Goal: Task Accomplishment & Management: Manage account settings

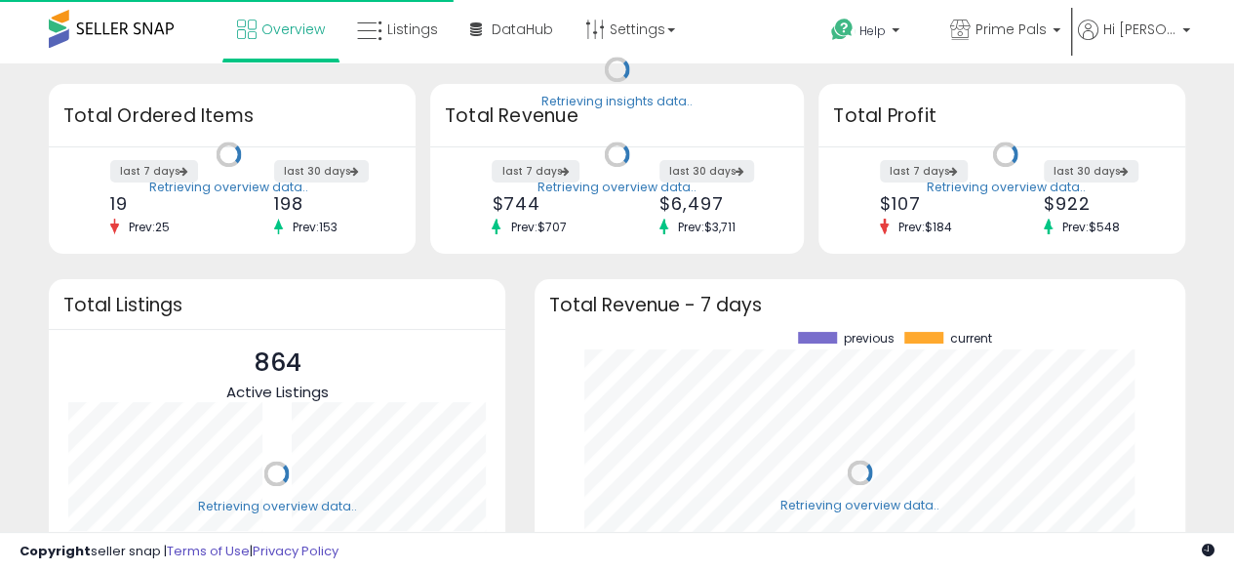
scroll to position [271, 612]
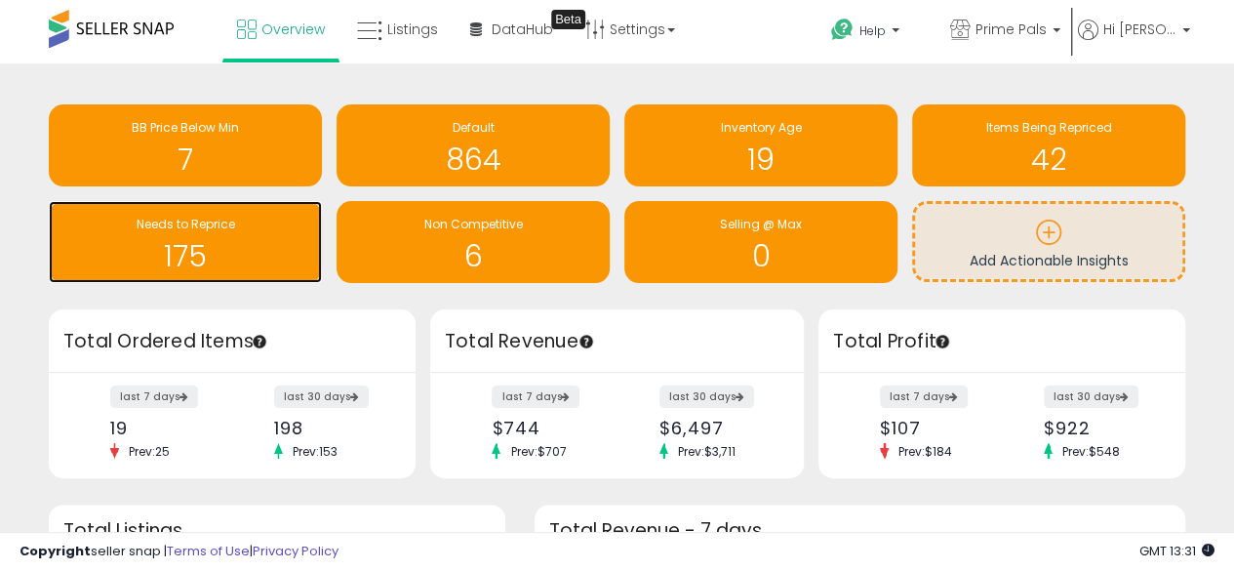
click at [279, 253] on h1 "175" at bounding box center [186, 256] width 254 height 32
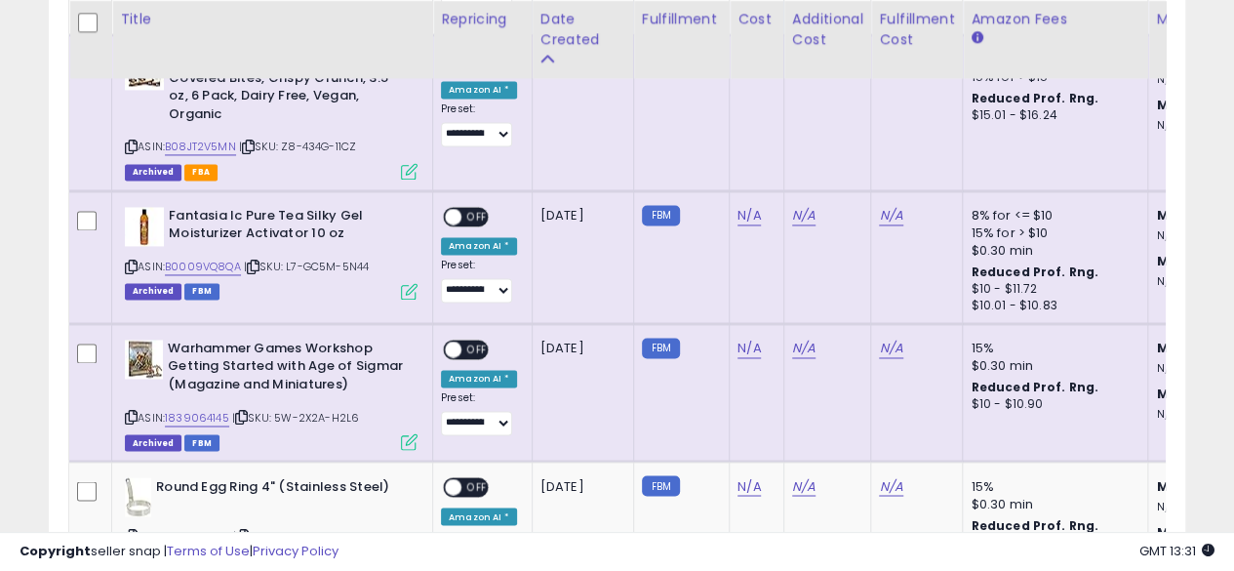
scroll to position [1418, 0]
click at [130, 260] on icon at bounding box center [131, 265] width 13 height 11
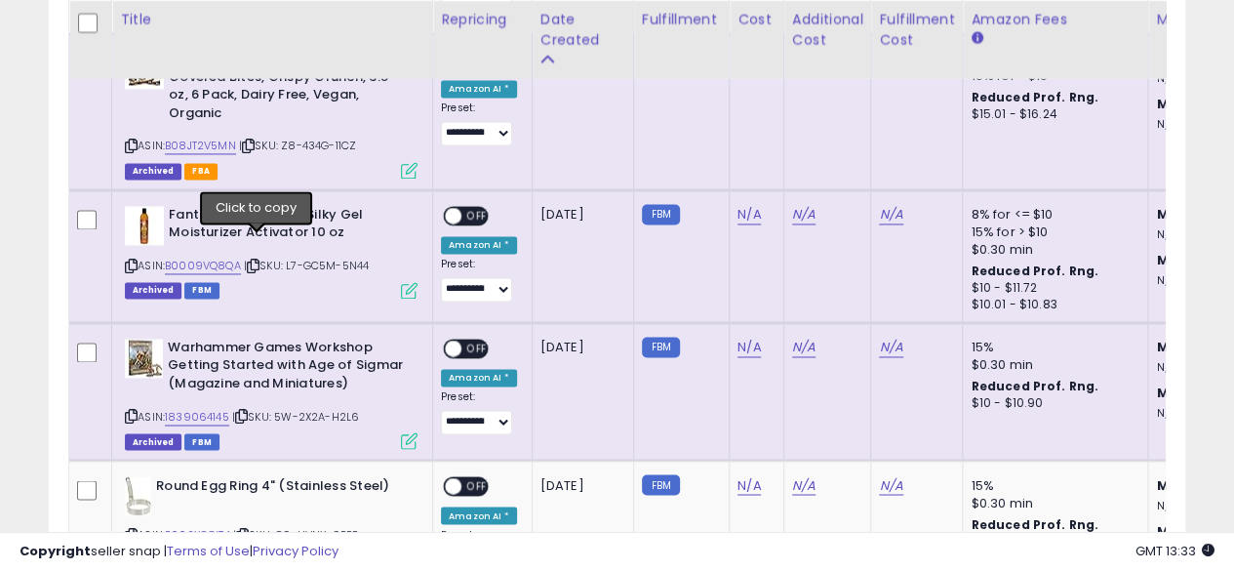
click at [256, 260] on icon at bounding box center [253, 265] width 13 height 11
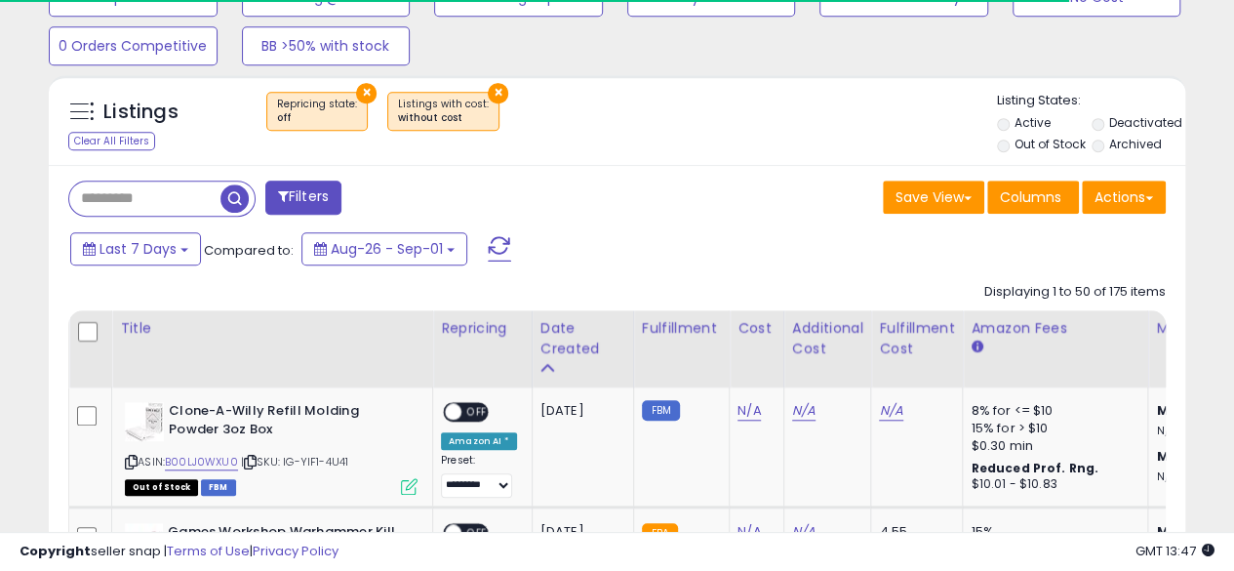
scroll to position [687, 0]
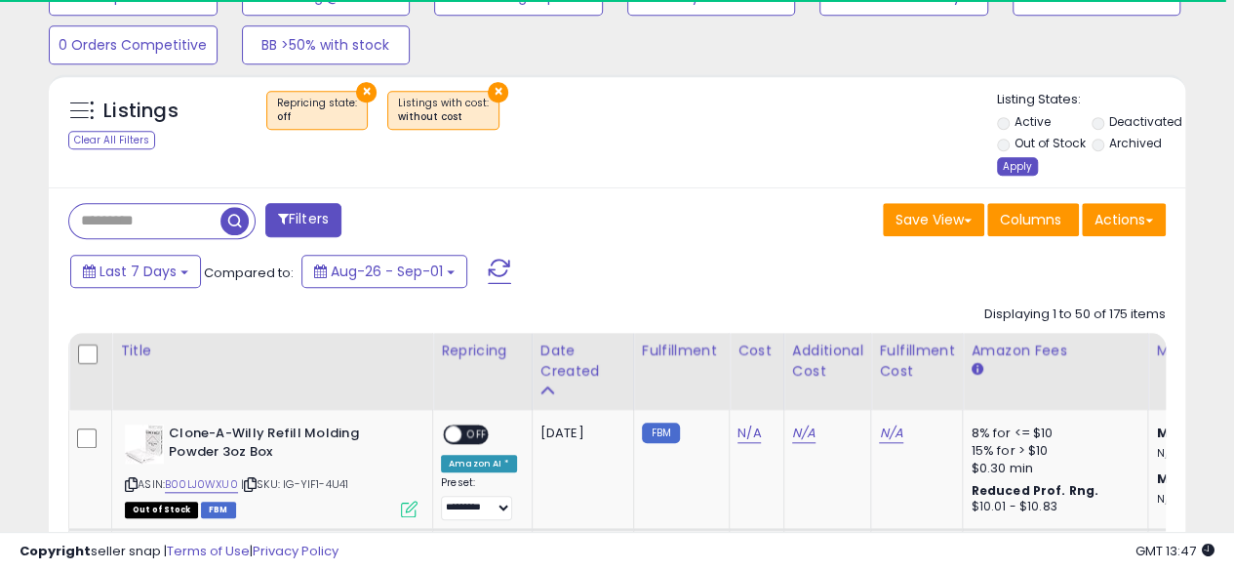
click at [1015, 165] on div "Apply" at bounding box center [1017, 166] width 41 height 19
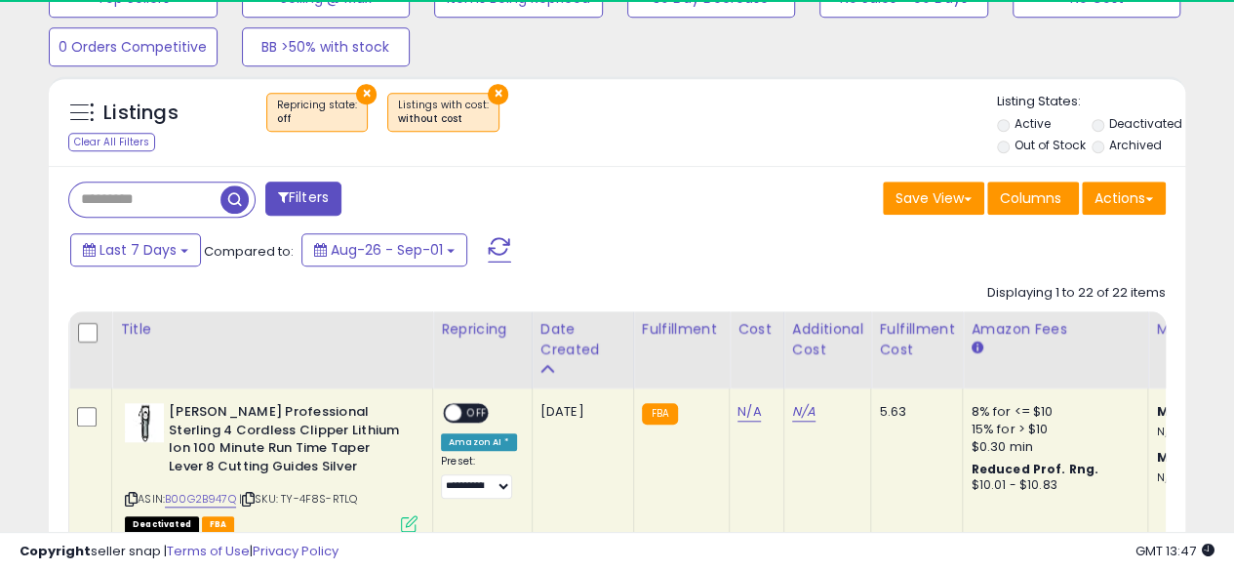
scroll to position [400, 658]
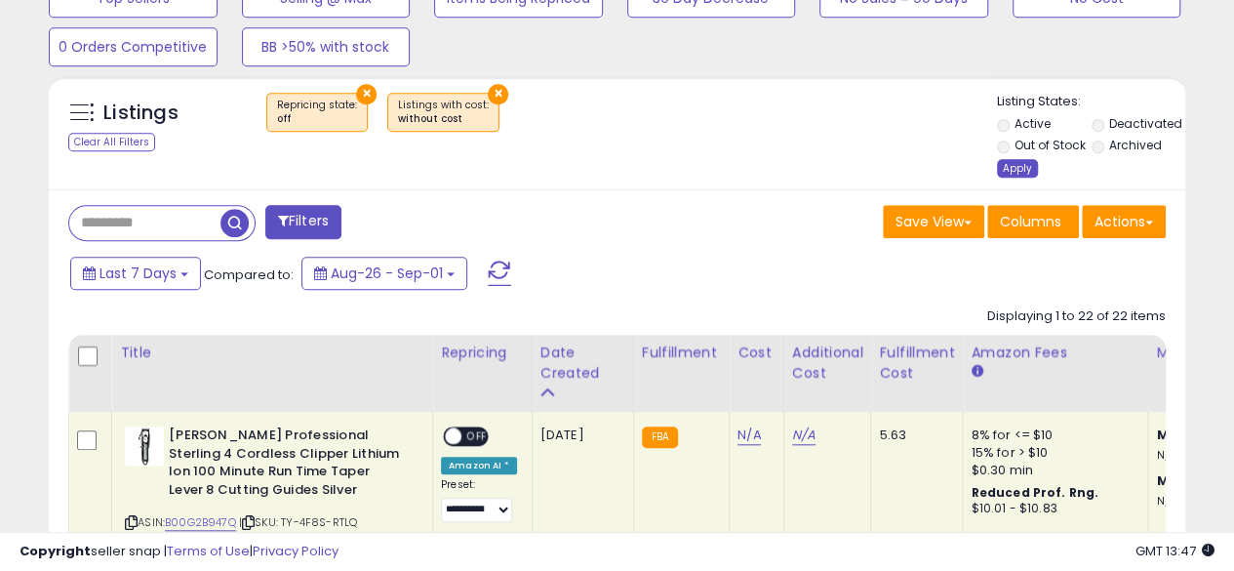
click at [1015, 168] on div "Apply" at bounding box center [1017, 168] width 41 height 19
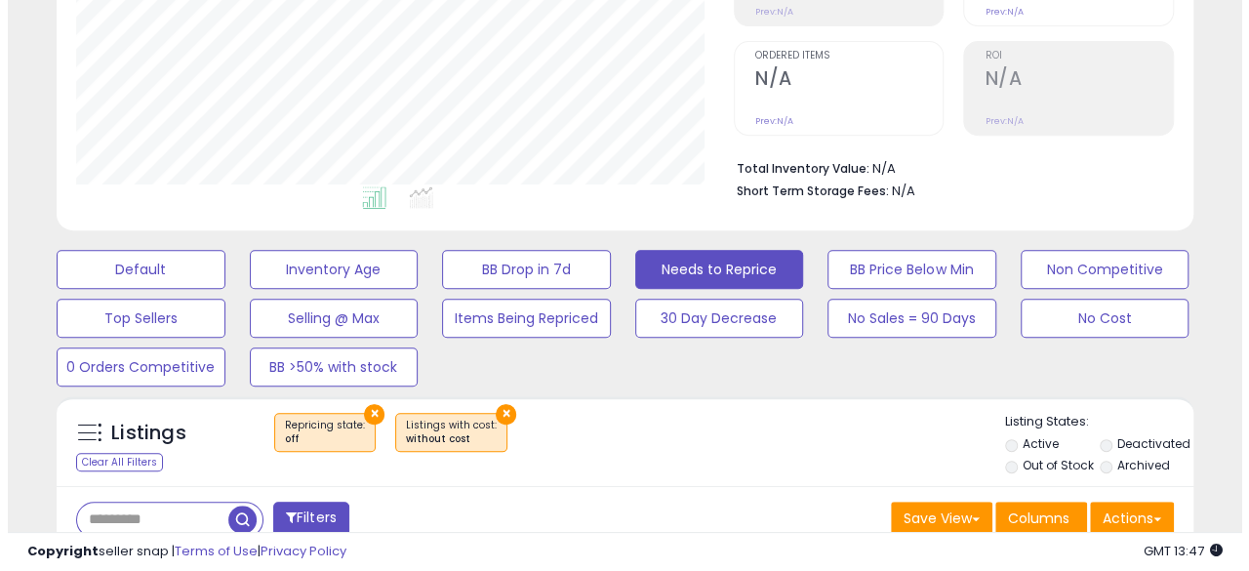
scroll to position [366, 0]
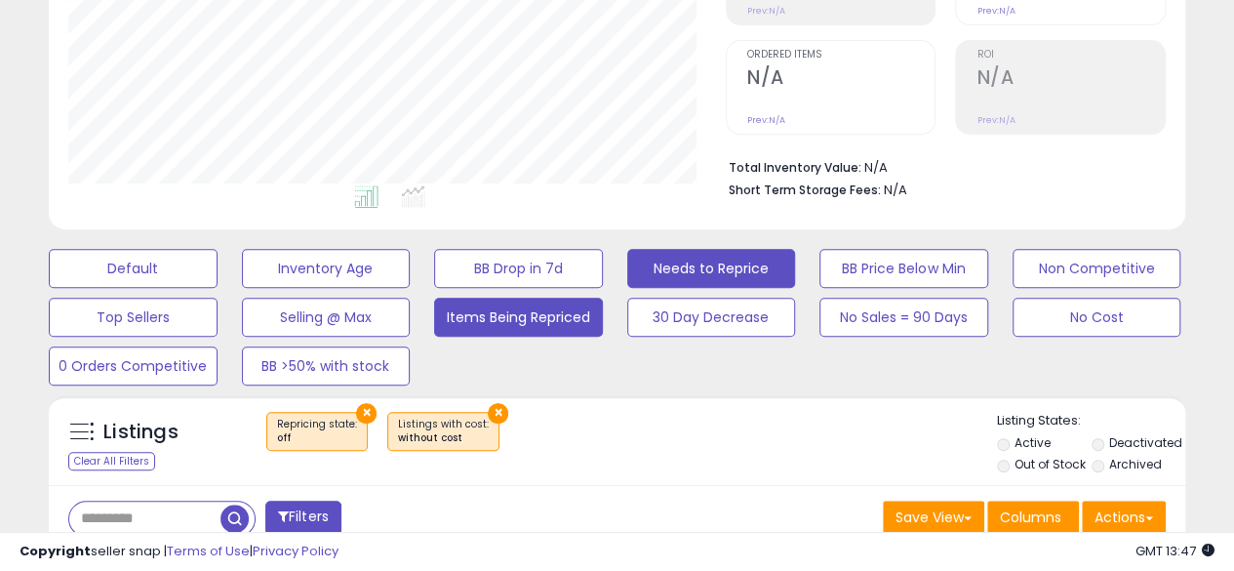
click at [516, 311] on button "Items Being Repriced" at bounding box center [518, 317] width 169 height 39
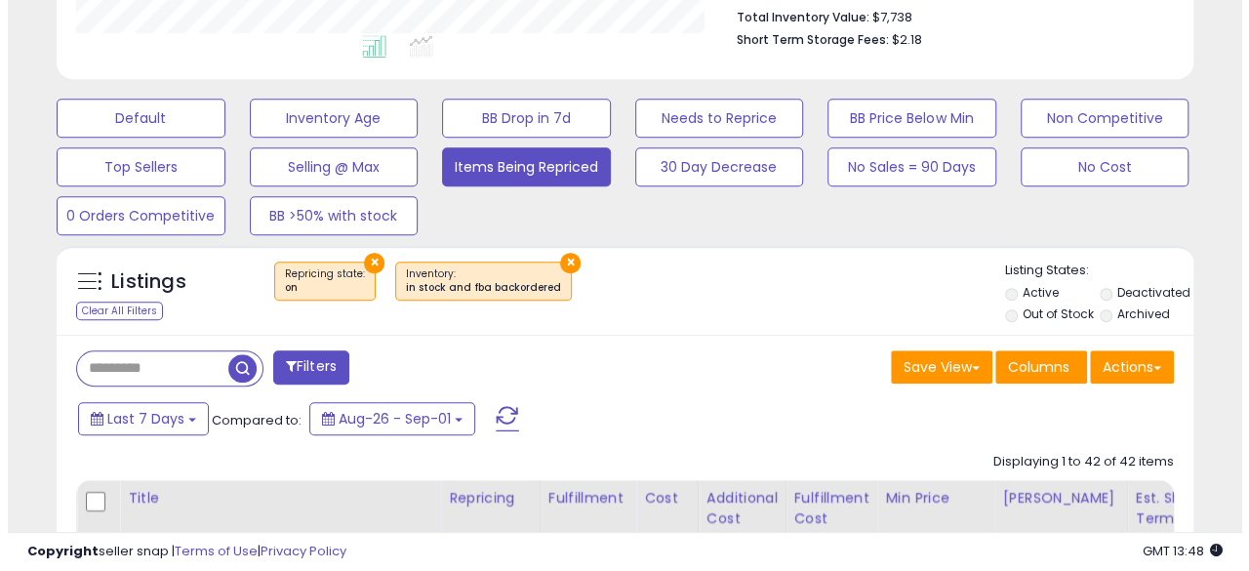
scroll to position [517, 0]
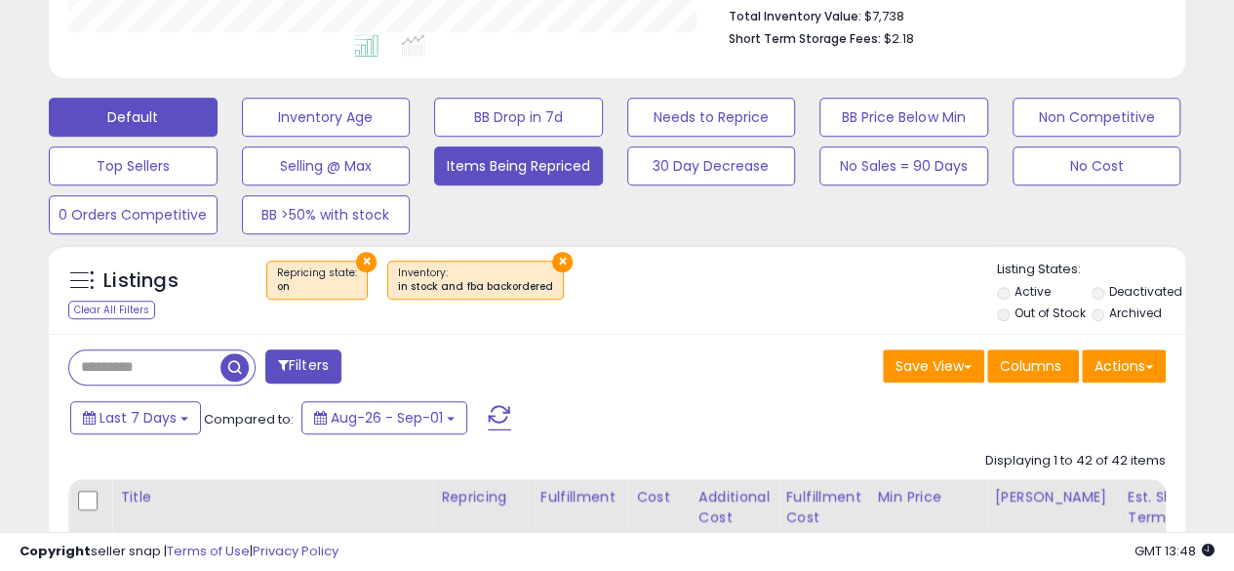
click at [165, 110] on button "Default" at bounding box center [133, 117] width 169 height 39
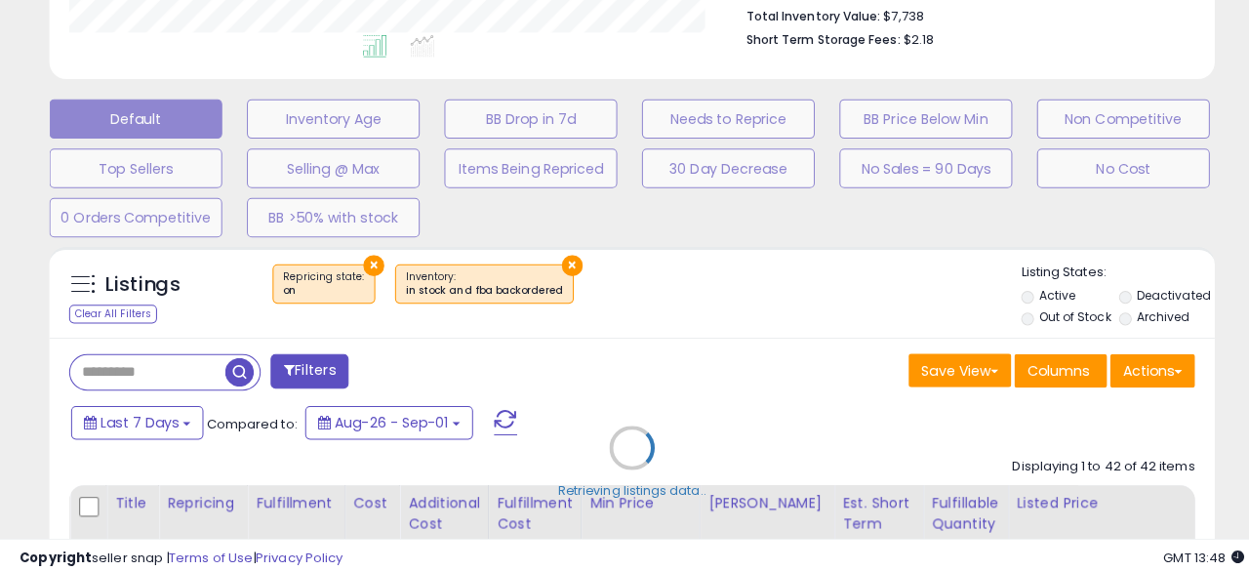
scroll to position [975178, 974911]
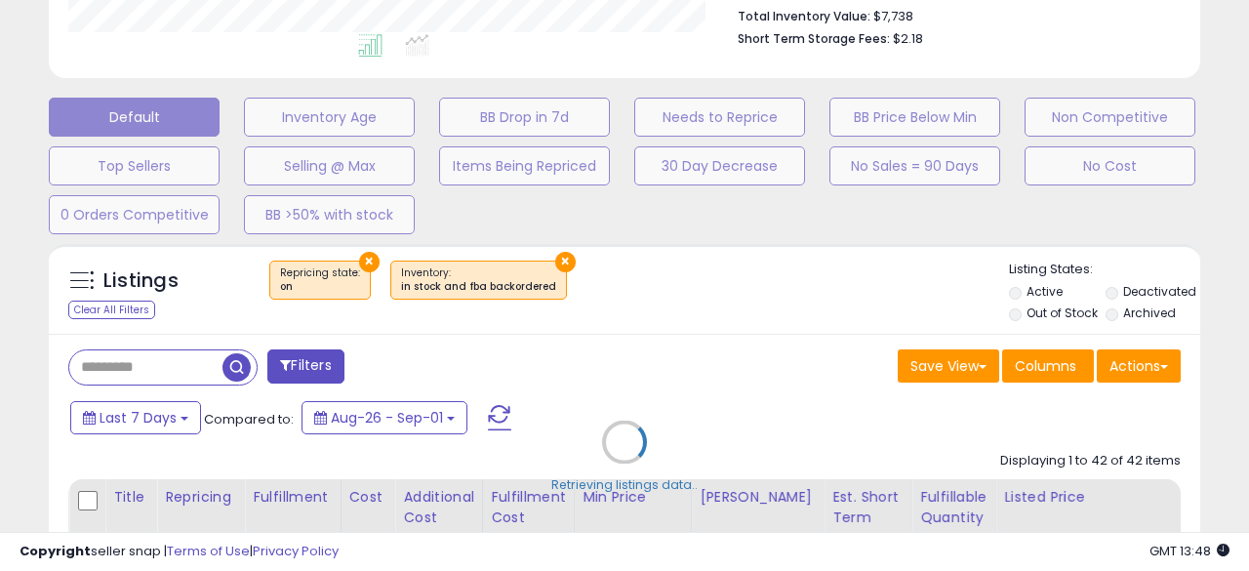
select select "**"
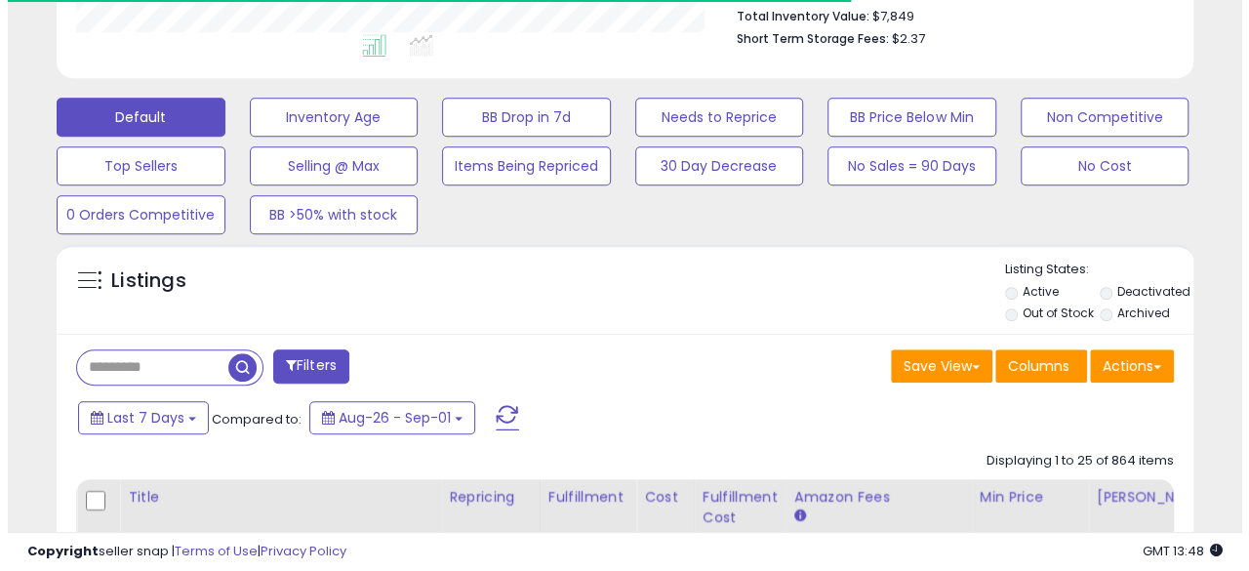
scroll to position [400, 658]
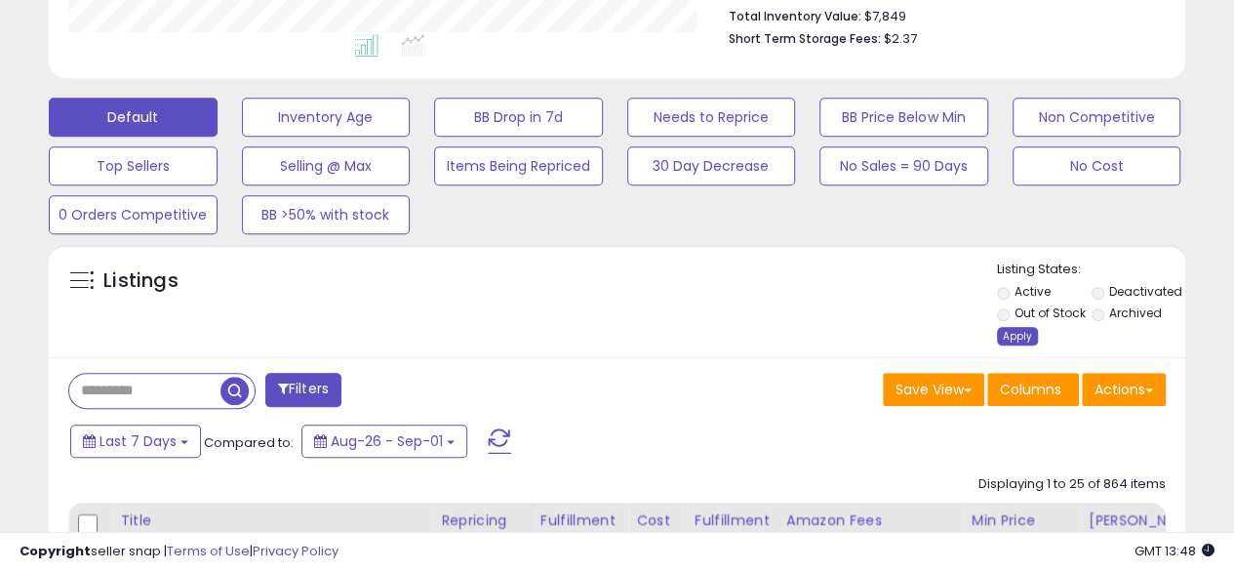
click at [1014, 333] on div "Apply" at bounding box center [1017, 336] width 41 height 19
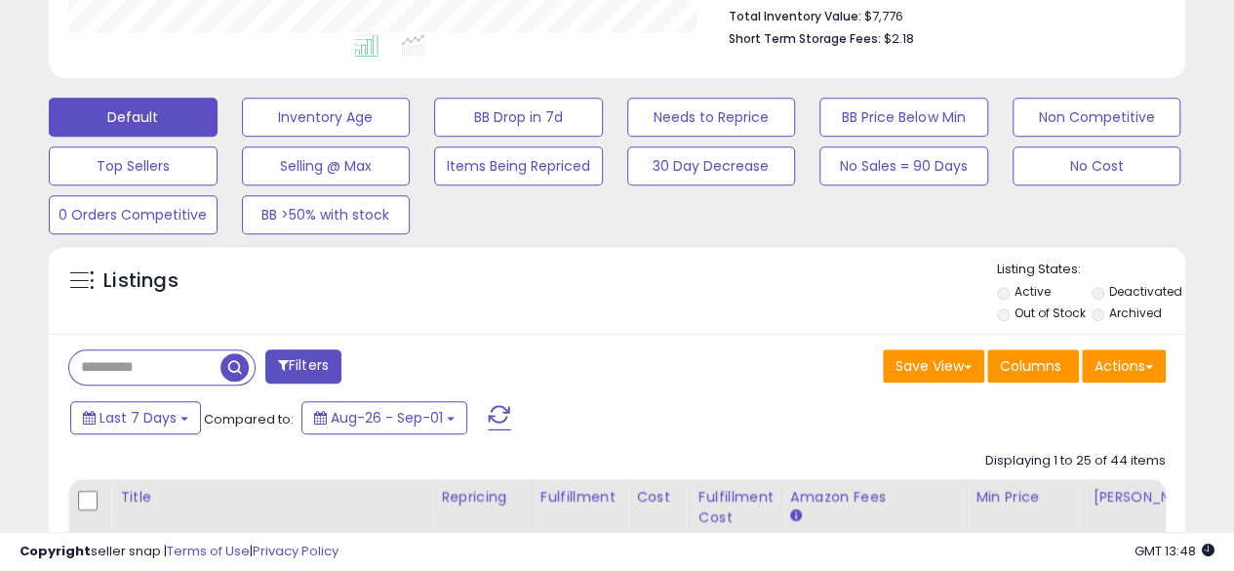
scroll to position [0, 0]
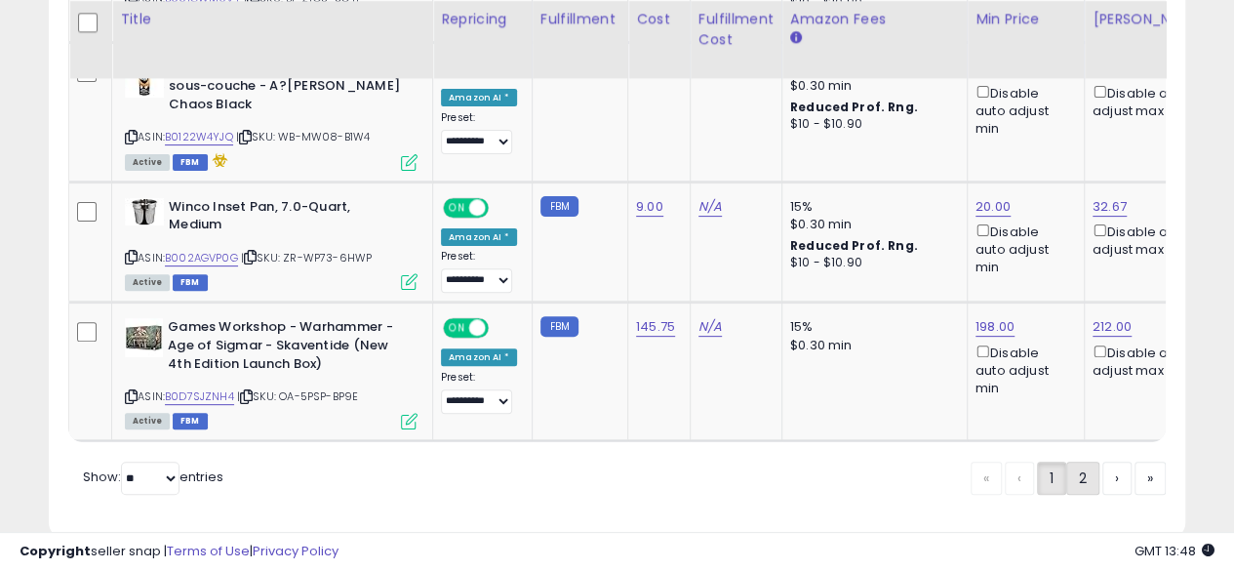
click at [1081, 461] on link "2" at bounding box center [1082, 477] width 33 height 33
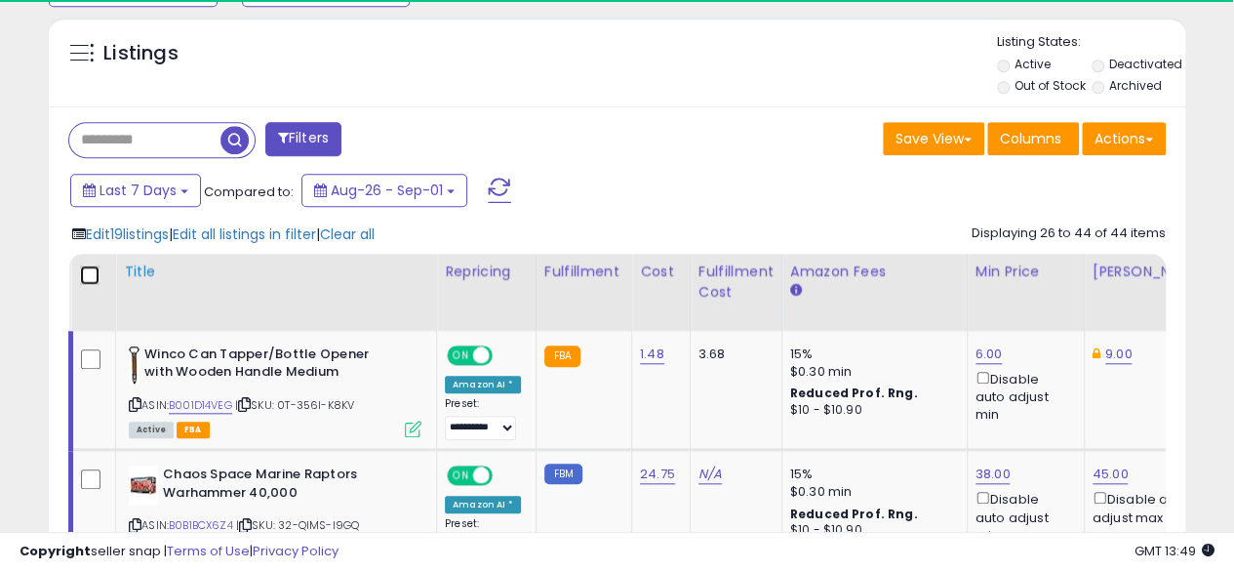
scroll to position [745, 0]
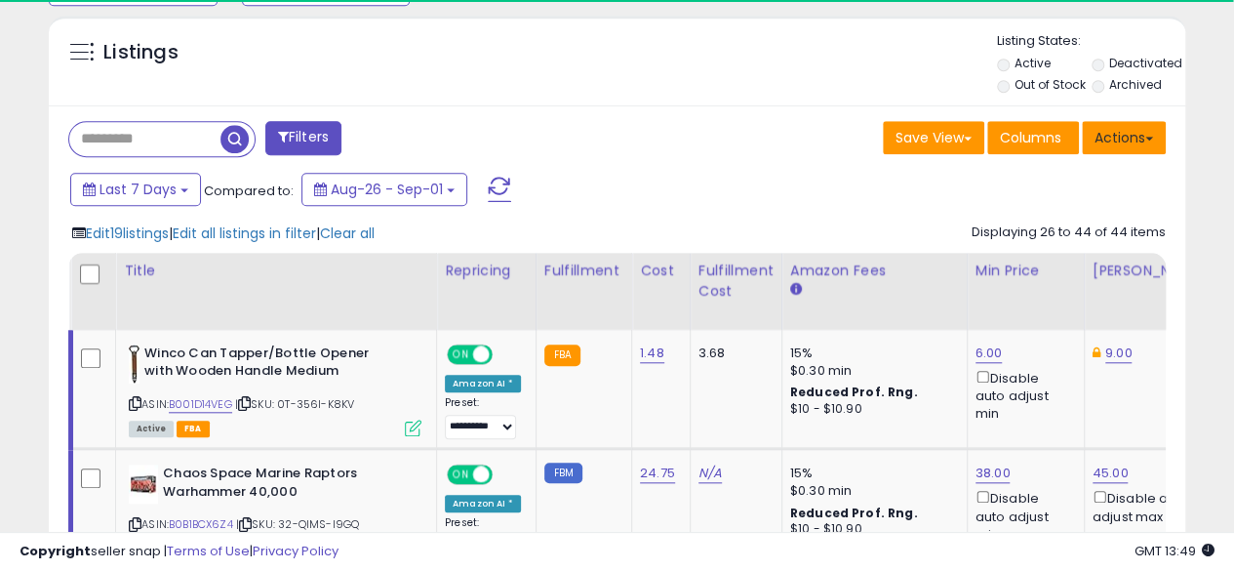
click at [1120, 140] on button "Actions" at bounding box center [1124, 137] width 84 height 33
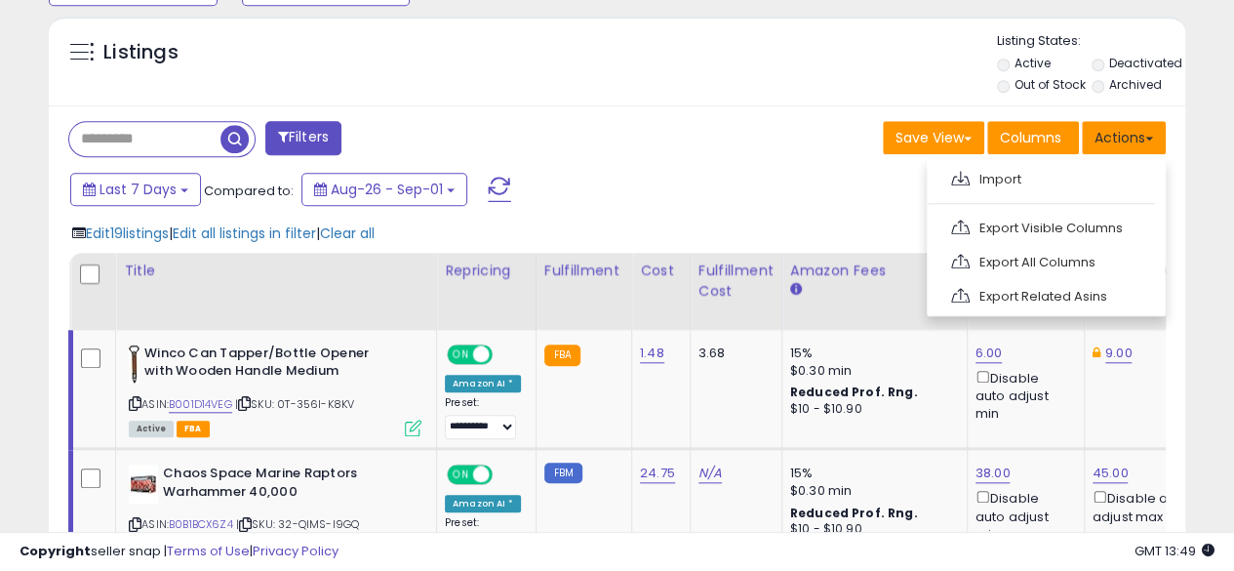
click at [1143, 128] on button "Actions" at bounding box center [1124, 137] width 84 height 33
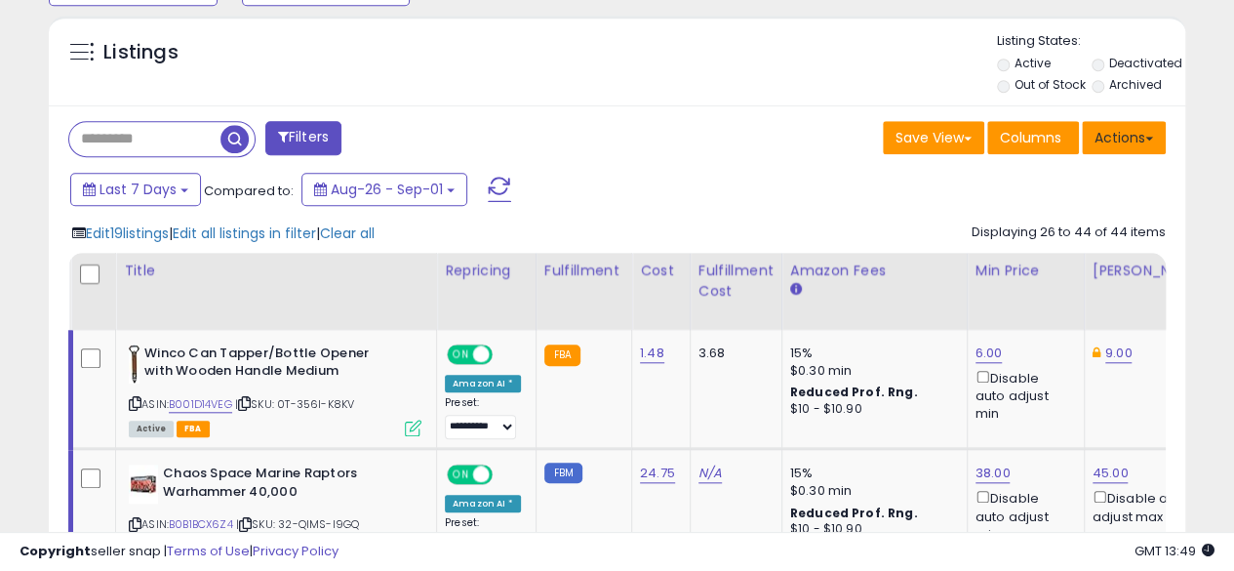
click at [1143, 128] on button "Actions" at bounding box center [1124, 137] width 84 height 33
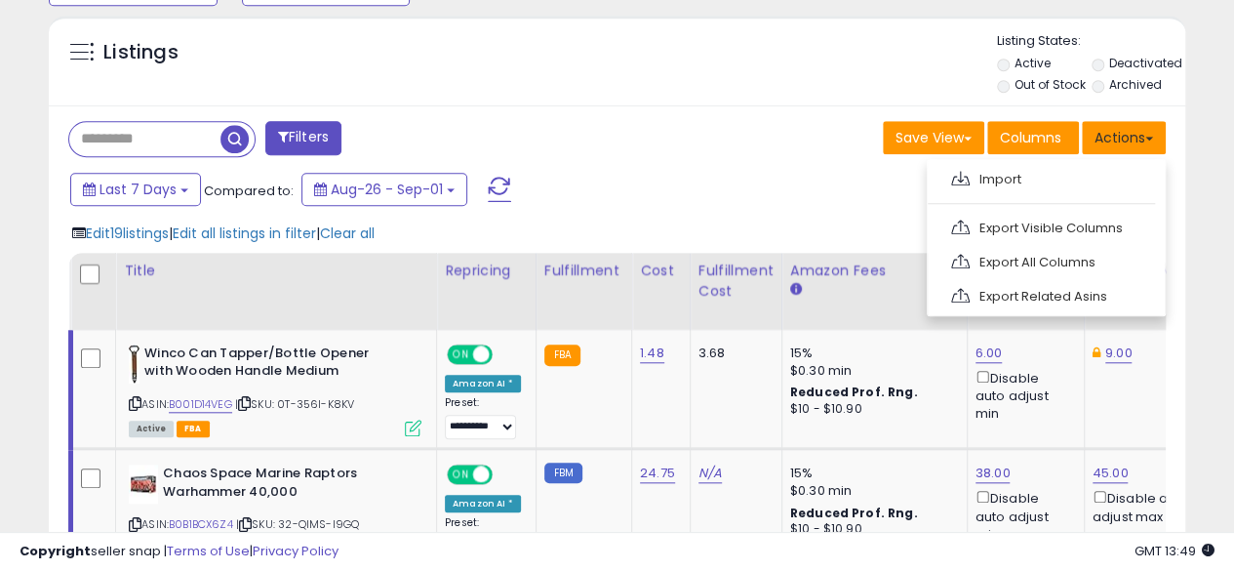
click at [1143, 128] on button "Actions" at bounding box center [1124, 137] width 84 height 33
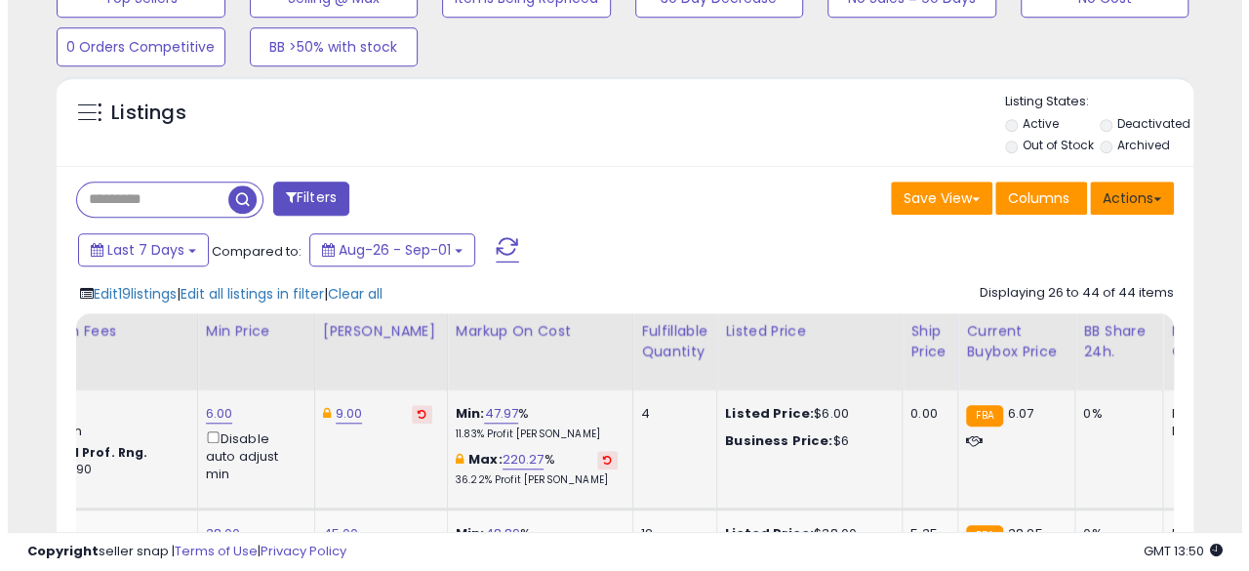
scroll to position [0, 0]
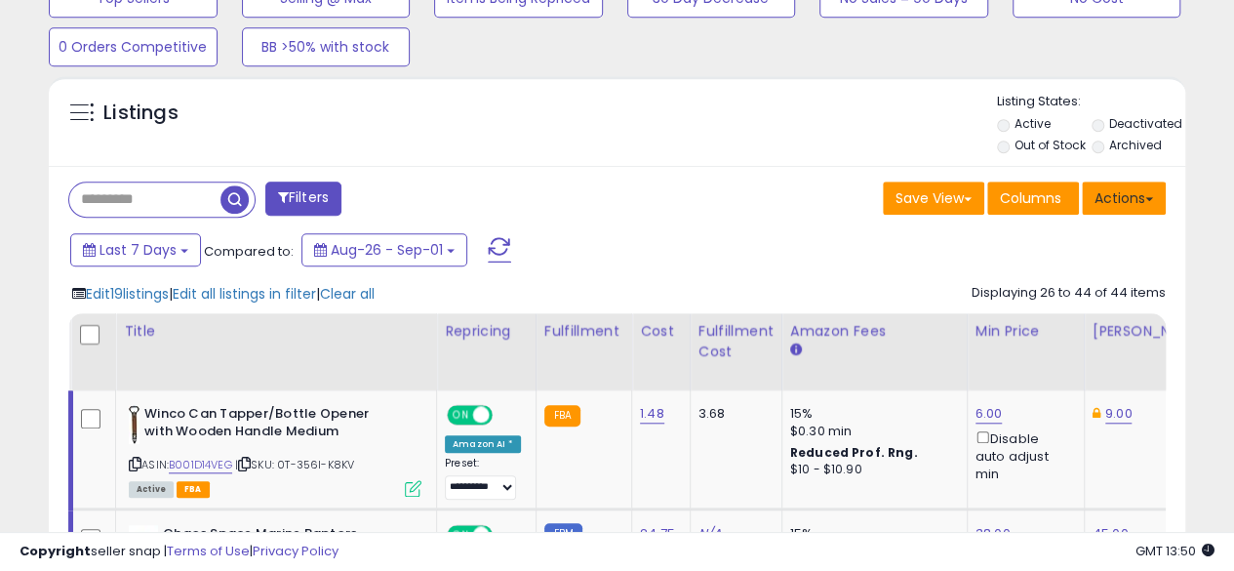
click at [1127, 195] on button "Actions" at bounding box center [1124, 197] width 84 height 33
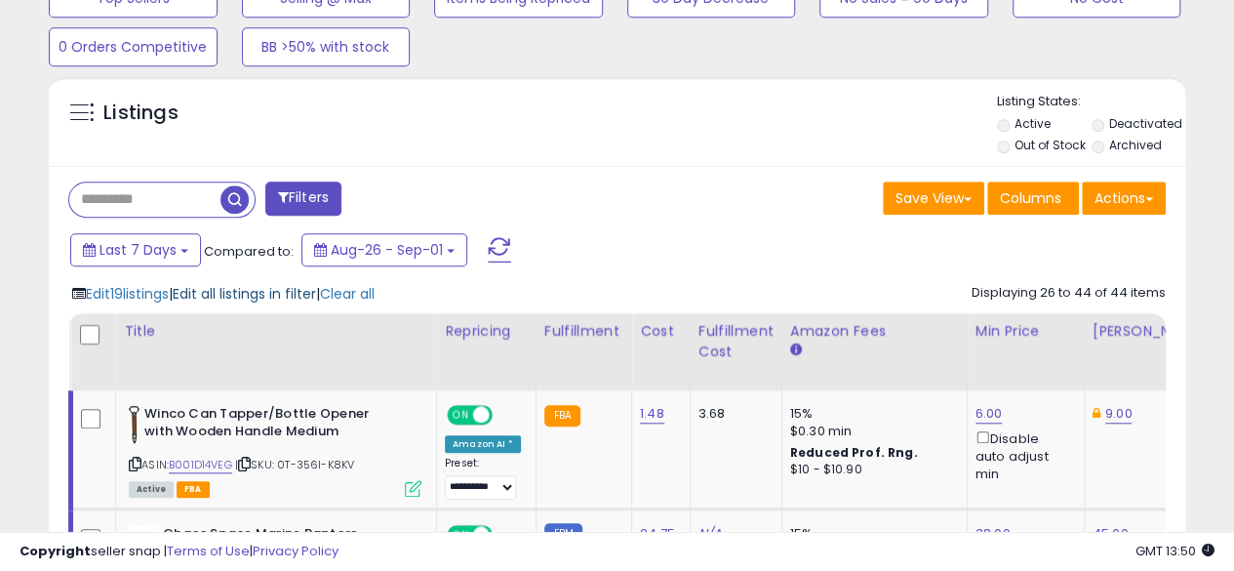
click at [258, 294] on span "Edit all listings in filter" at bounding box center [244, 294] width 143 height 20
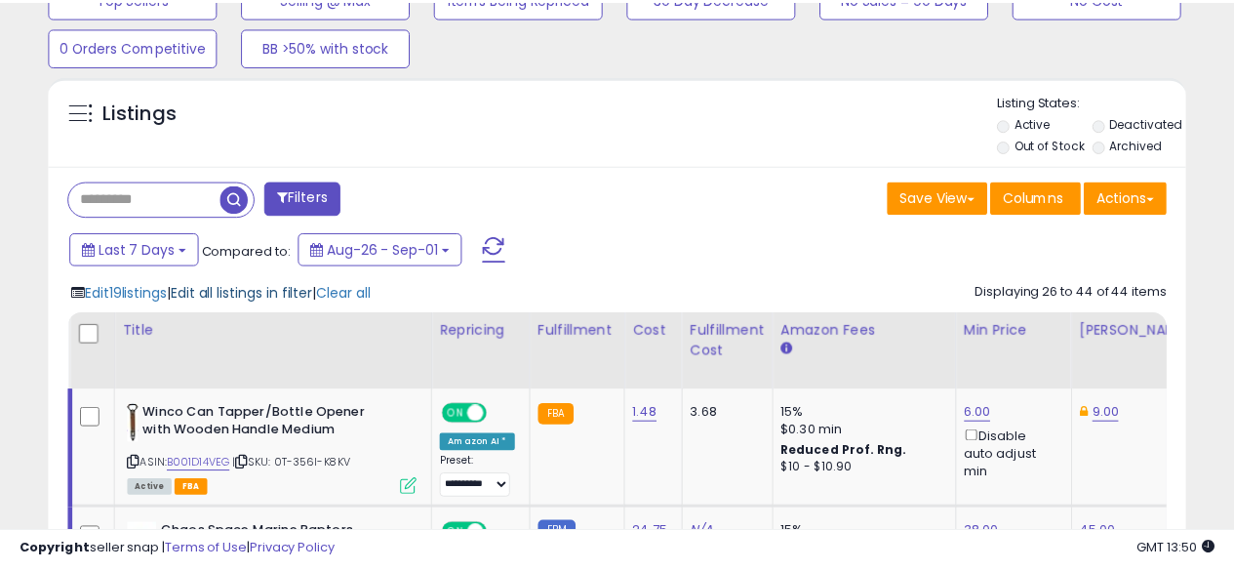
scroll to position [400, 665]
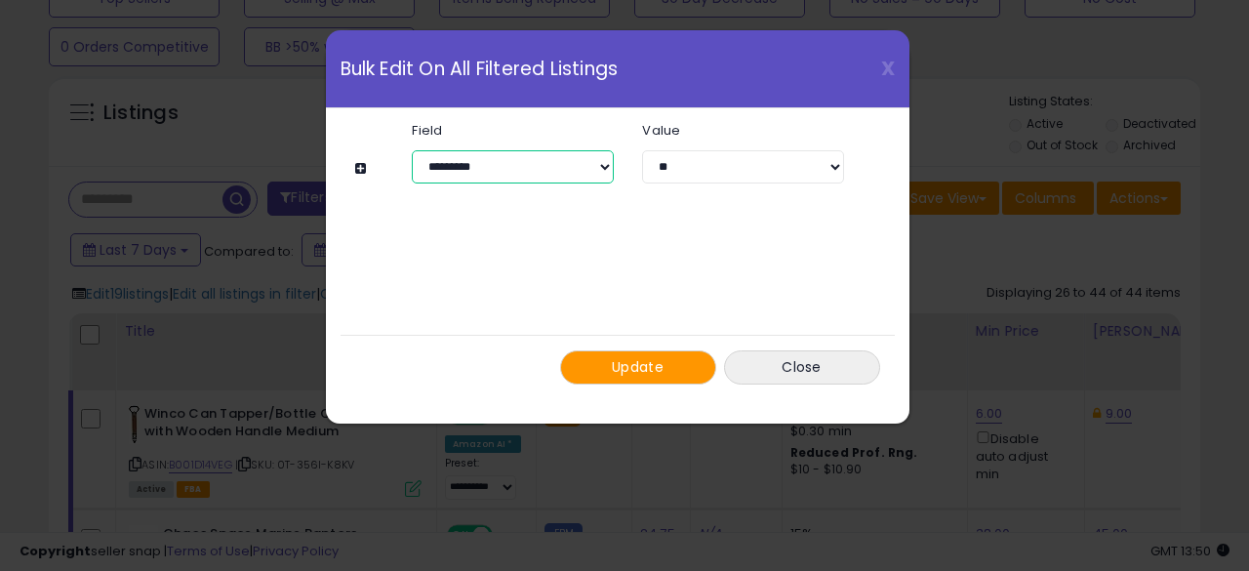
click at [591, 164] on select "**********" at bounding box center [512, 166] width 201 height 33
select select "**********"
click at [412, 150] on select "**********" at bounding box center [512, 166] width 201 height 33
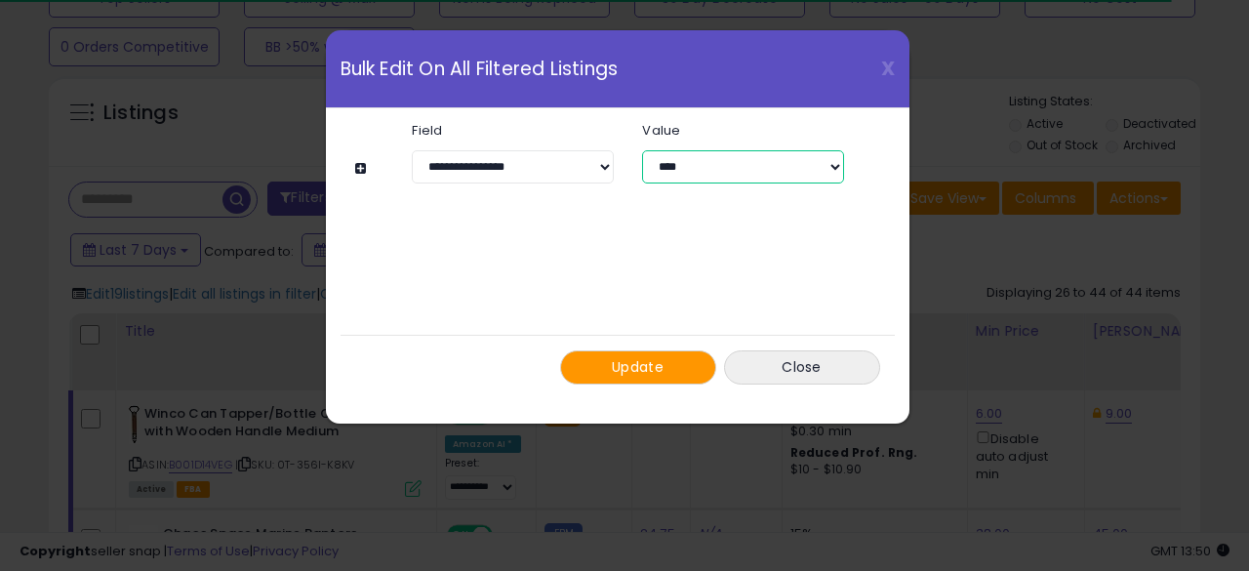
click at [782, 161] on select "**********" at bounding box center [742, 166] width 201 height 33
select select "*****"
click at [642, 150] on select "**********" at bounding box center [742, 166] width 201 height 33
click at [656, 369] on span "Update" at bounding box center [638, 367] width 52 height 20
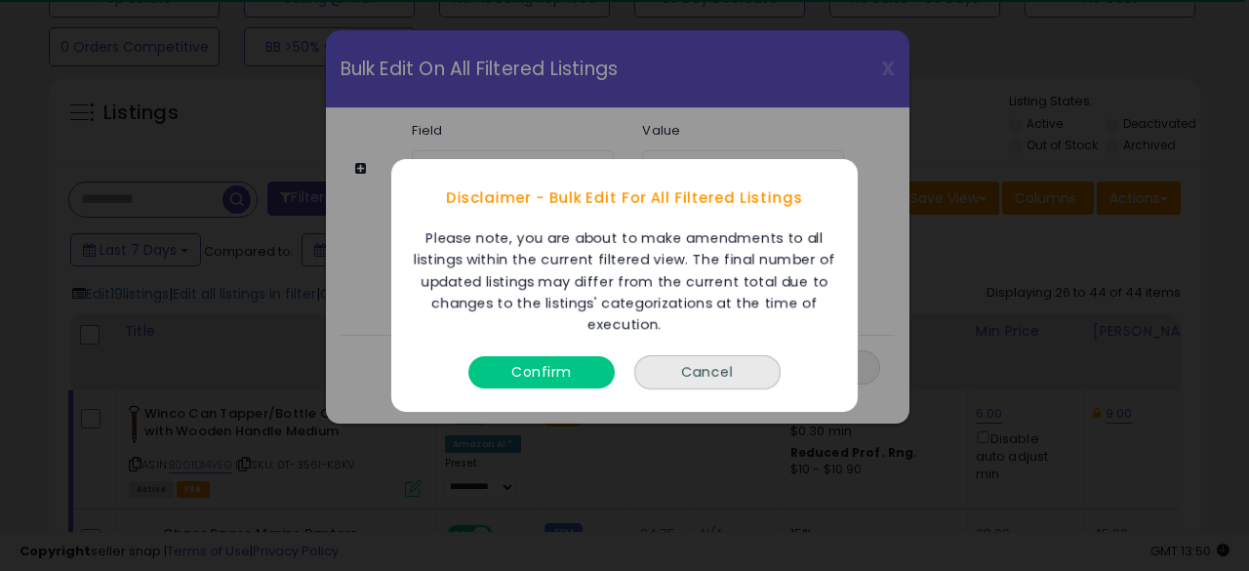
click at [564, 378] on button "Confirm" at bounding box center [541, 372] width 146 height 32
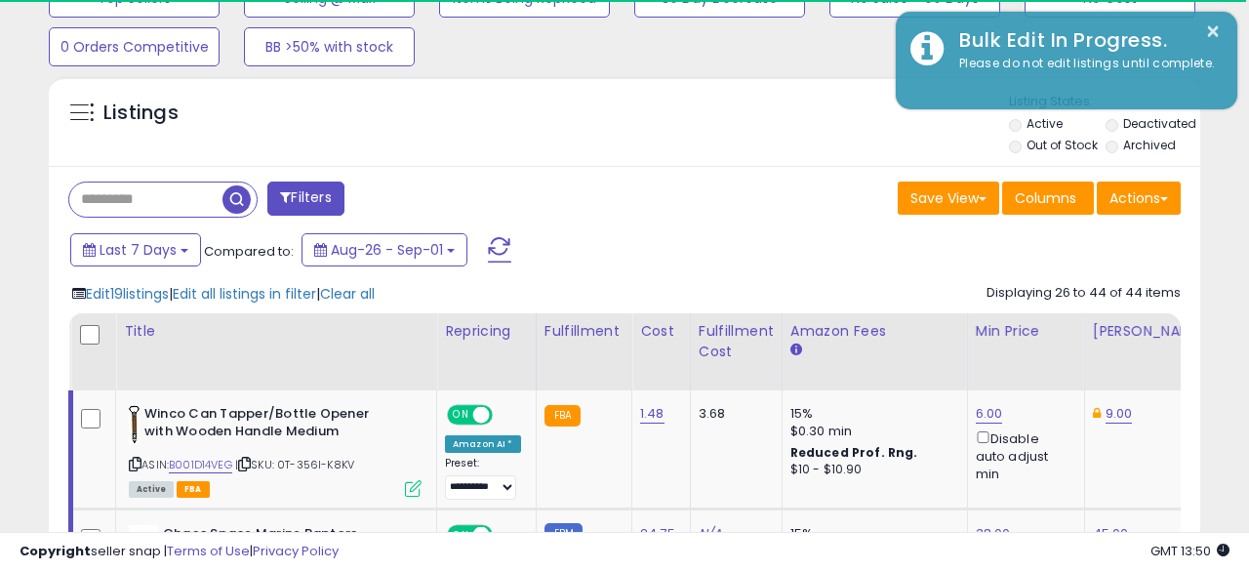
scroll to position [975178, 974920]
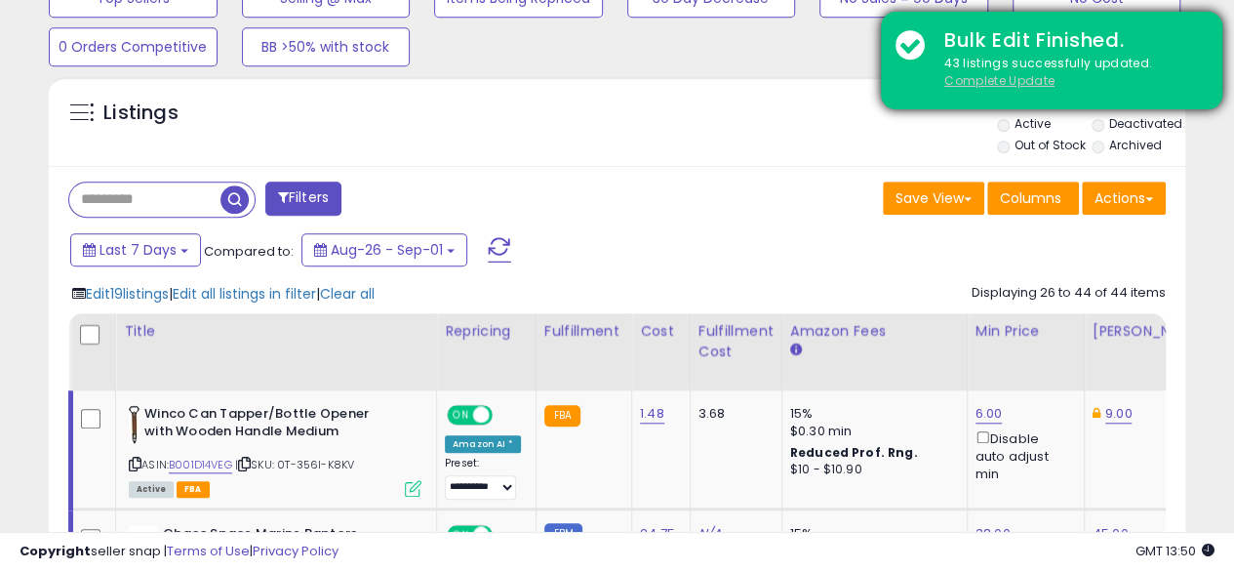
click at [1015, 79] on u "Complete Update" at bounding box center [999, 80] width 110 height 17
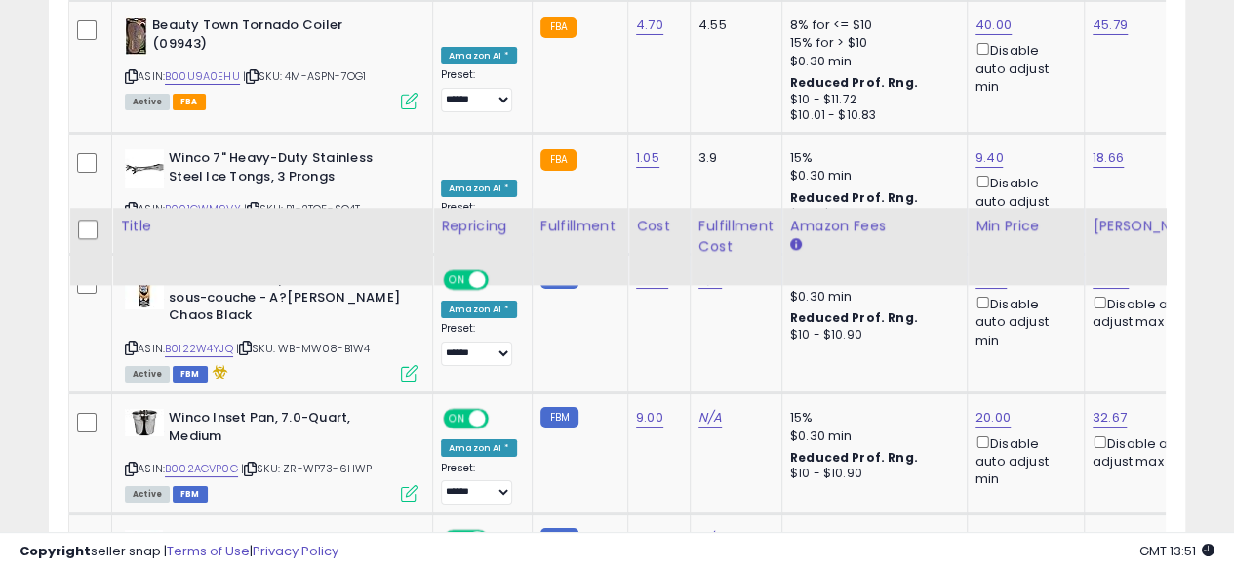
scroll to position [3980, 0]
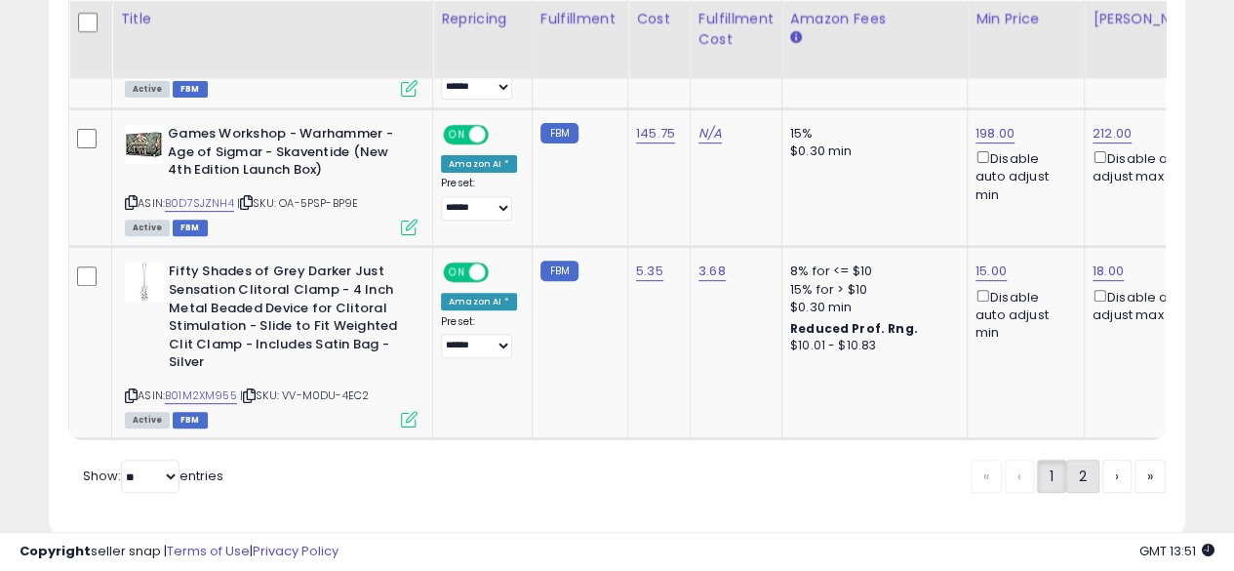
click at [1069, 459] on link "2" at bounding box center [1082, 475] width 33 height 33
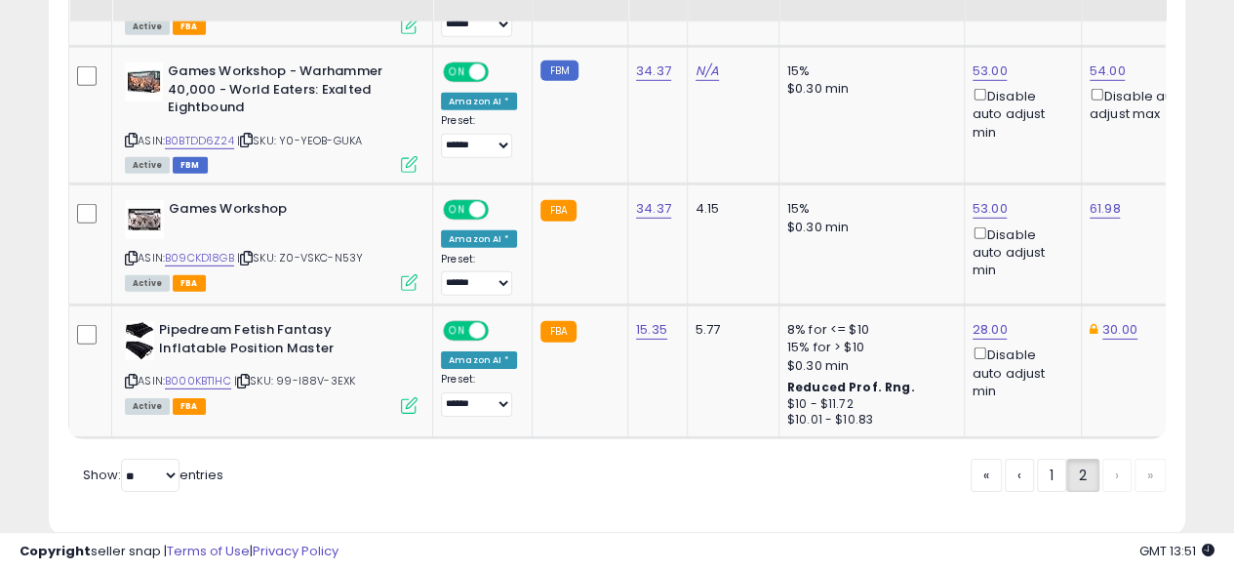
scroll to position [2924, 0]
